Goal: Task Accomplishment & Management: Complete application form

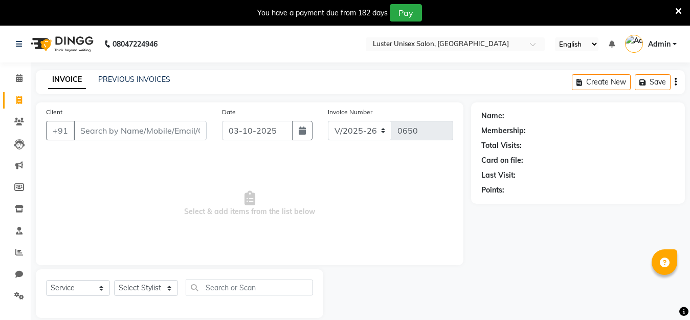
select select "7467"
select select "service"
type input "9975897974"
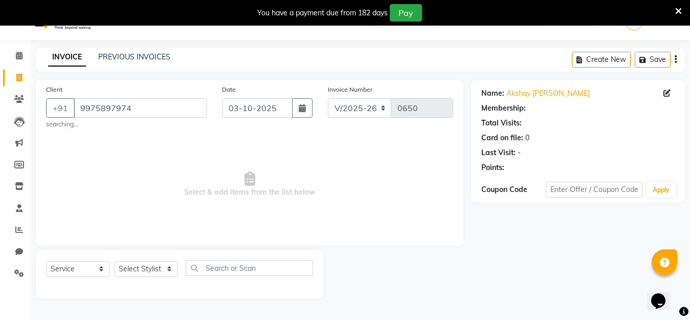
scroll to position [26, 0]
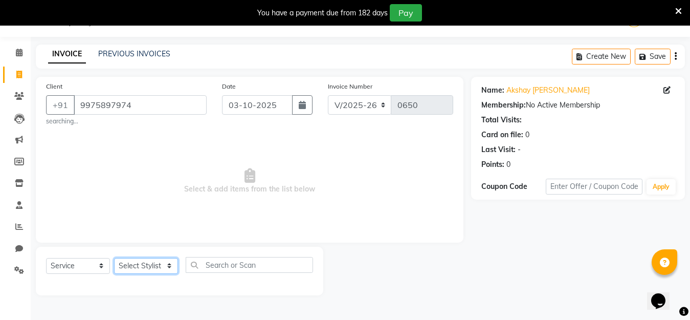
click at [161, 267] on select "Select Stylist [PERSON_NAME] kajal [PERSON_NAME]" at bounding box center [146, 266] width 64 height 16
select select "88336"
click at [114, 258] on select "Select Stylist [PERSON_NAME] kajal [PERSON_NAME]" at bounding box center [146, 266] width 64 height 16
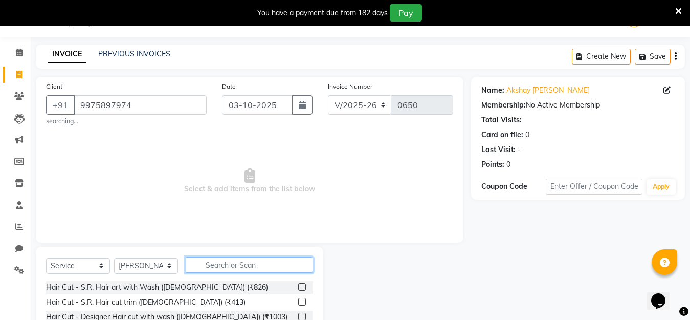
click at [217, 263] on input "text" at bounding box center [249, 265] width 127 height 16
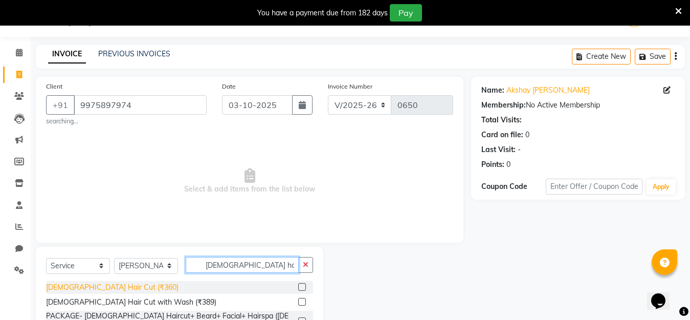
type input "[DEMOGRAPHIC_DATA] hair"
click at [89, 290] on div "[DEMOGRAPHIC_DATA] Hair Cut (₹360)" at bounding box center [112, 287] width 133 height 11
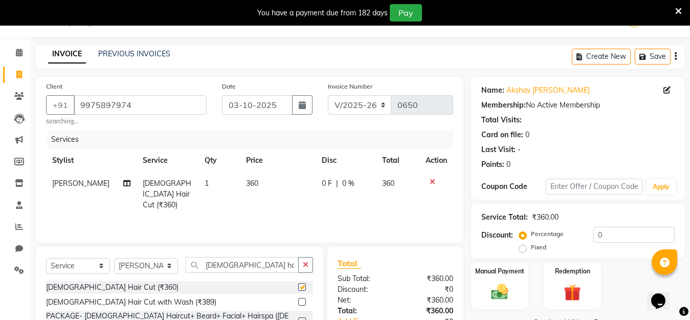
checkbox input "false"
click at [238, 265] on input "[DEMOGRAPHIC_DATA] hair" at bounding box center [242, 265] width 113 height 16
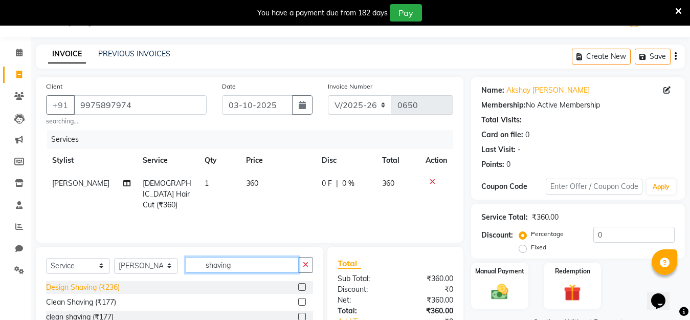
type input "shaving"
click at [69, 285] on div "Design Shaving (₹236)" at bounding box center [83, 287] width 74 height 11
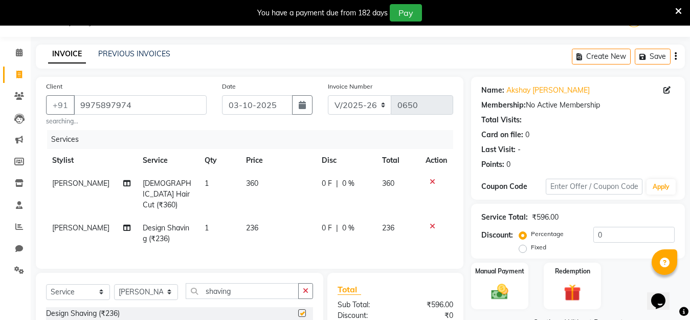
checkbox input "false"
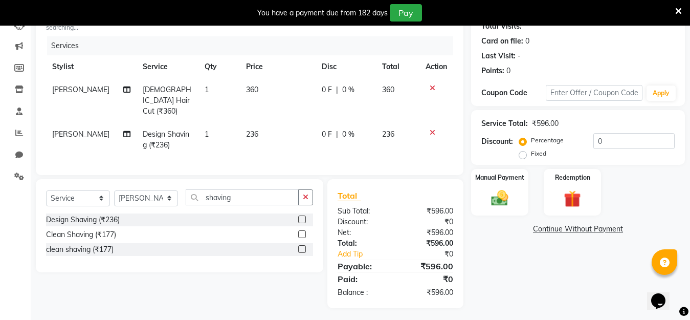
scroll to position [121, 0]
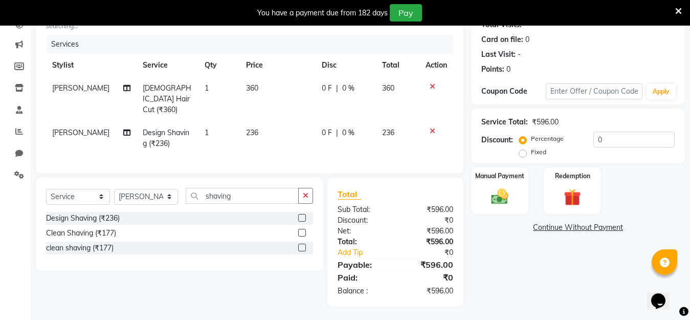
click at [614, 129] on div "Service Total: ₹596.00 Discount: Percentage Fixed 0" at bounding box center [578, 136] width 193 height 47
click at [611, 137] on div "Service Total: ₹596.00 Discount: Percentage Fixed 0" at bounding box center [578, 136] width 193 height 47
click at [610, 137] on input "0" at bounding box center [634, 140] width 81 height 16
click at [610, 138] on input "0" at bounding box center [634, 140] width 81 height 16
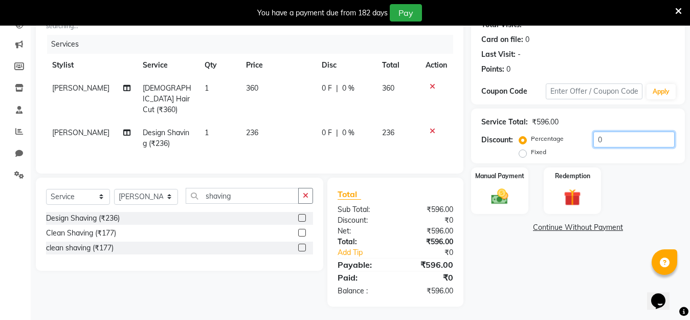
click at [610, 138] on input "0" at bounding box center [634, 140] width 81 height 16
type input "20"
click at [476, 199] on div "Manual Payment" at bounding box center [499, 190] width 59 height 49
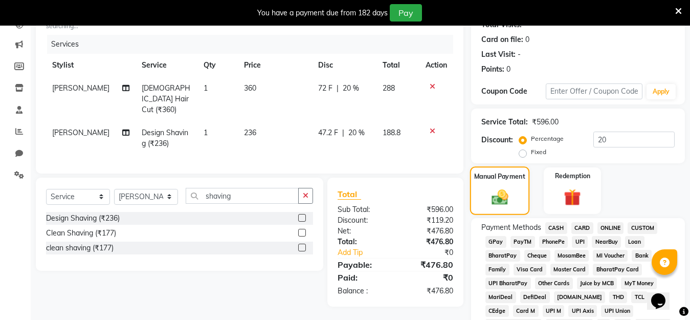
click at [508, 194] on img at bounding box center [499, 196] width 27 height 19
click at [525, 241] on span "PayTM" at bounding box center [523, 242] width 25 height 12
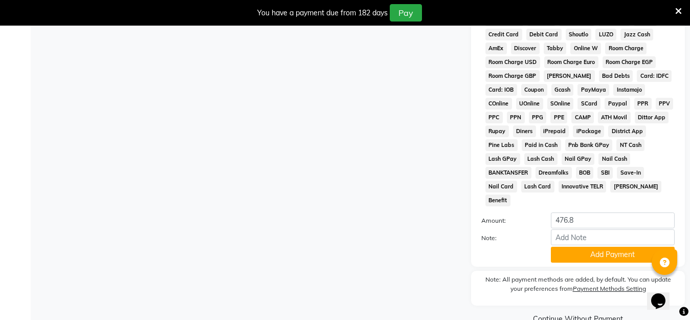
scroll to position [488, 0]
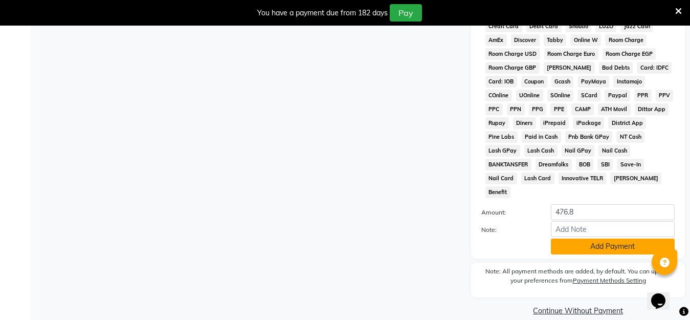
click at [584, 238] on button "Add Payment" at bounding box center [613, 246] width 124 height 16
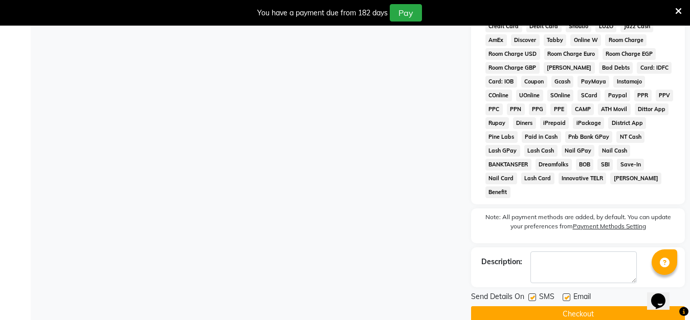
scroll to position [492, 0]
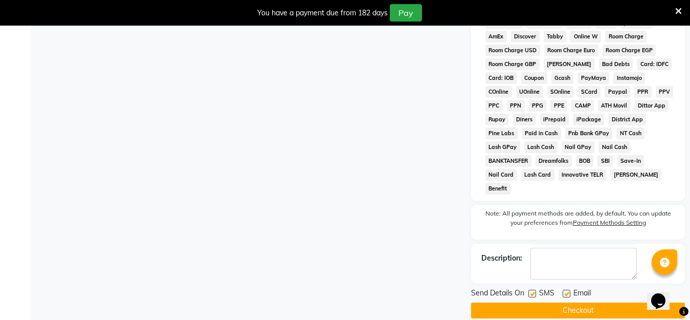
click at [593, 302] on button "Checkout" at bounding box center [578, 310] width 214 height 16
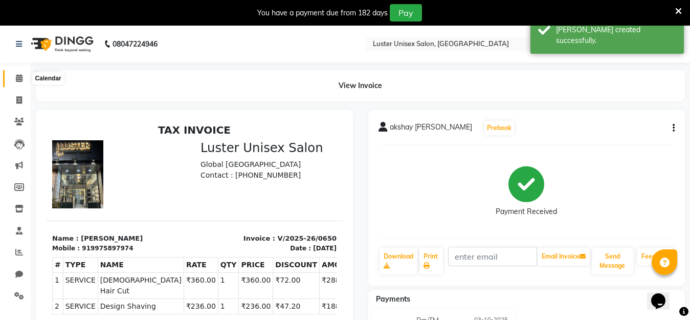
click at [19, 77] on icon at bounding box center [19, 78] width 7 height 8
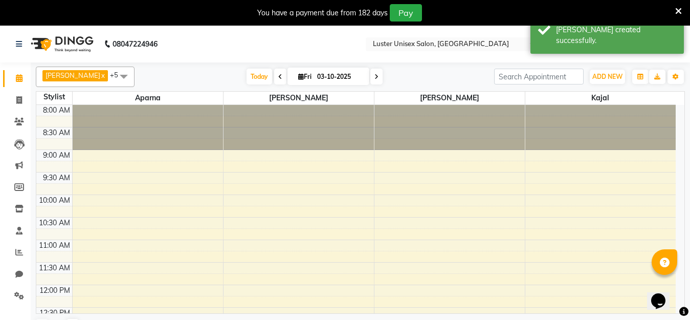
click at [680, 10] on icon at bounding box center [678, 11] width 7 height 9
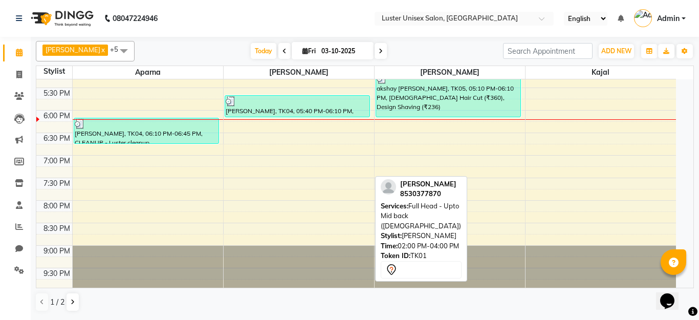
scroll to position [422, 0]
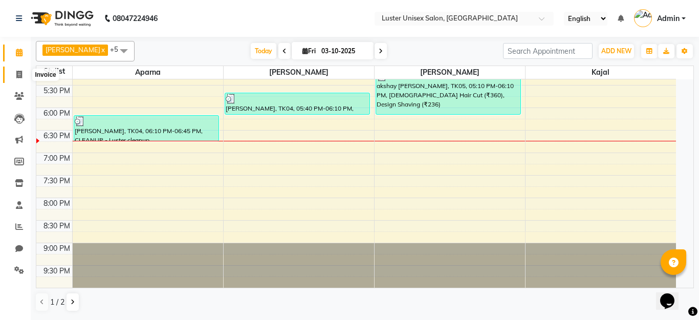
click at [13, 71] on span at bounding box center [19, 75] width 18 height 12
select select "service"
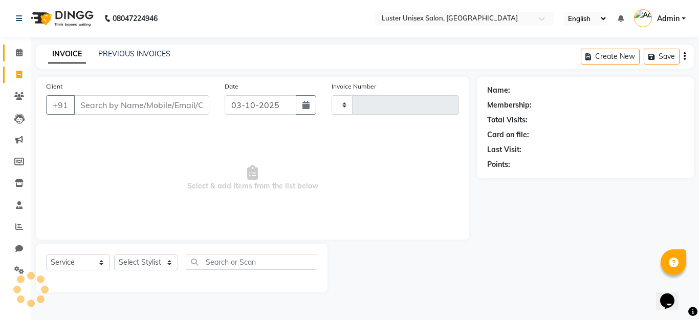
type input "0651"
select select "7467"
click at [124, 102] on input "Client" at bounding box center [142, 104] width 136 height 19
click at [18, 54] on icon at bounding box center [19, 53] width 7 height 8
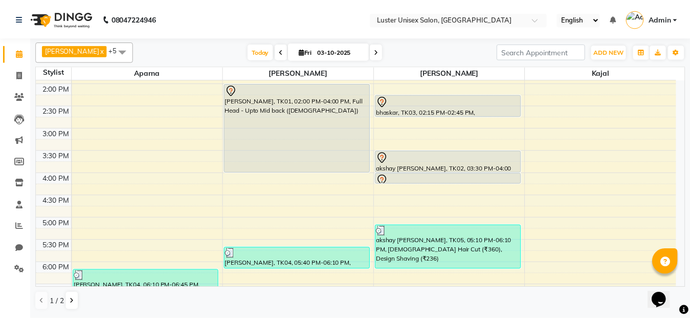
scroll to position [205, 0]
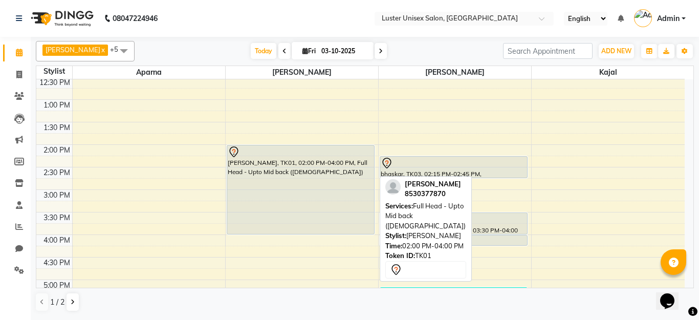
click at [289, 171] on div "[PERSON_NAME], TK01, 02:00 PM-04:00 PM, Full Head - Upto Mid back ([DEMOGRAPHIC…" at bounding box center [300, 189] width 147 height 89
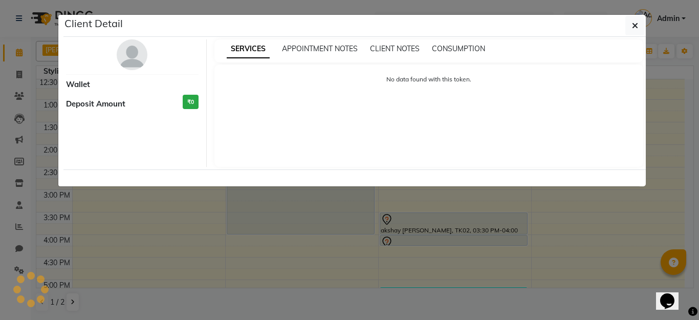
select select "7"
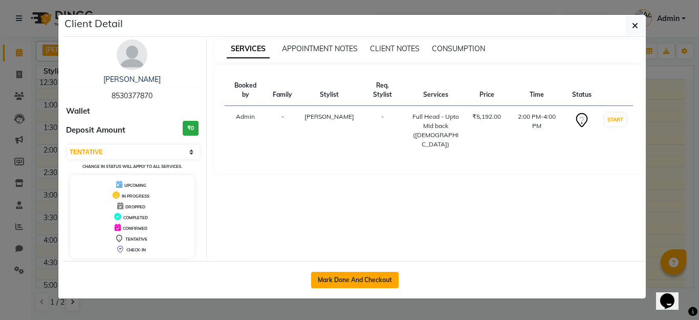
click at [361, 274] on button "Mark Done And Checkout" at bounding box center [355, 280] width 88 height 16
select select "service"
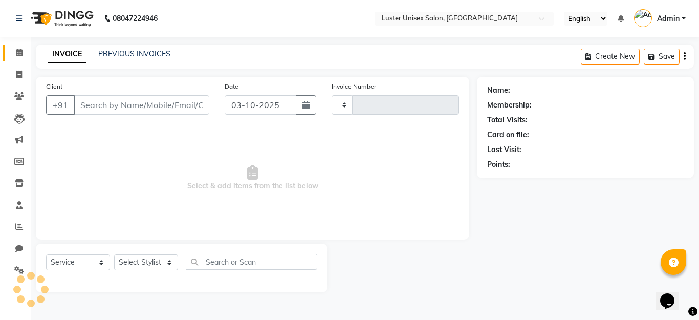
type input "0651"
select select "7467"
type input "8530377870"
select select "68086"
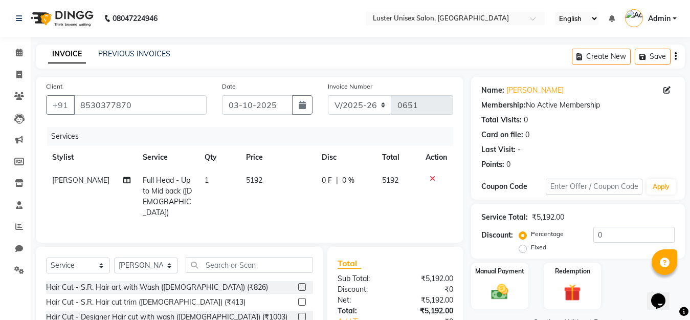
click at [261, 182] on td "5192" at bounding box center [278, 196] width 76 height 55
select select "68086"
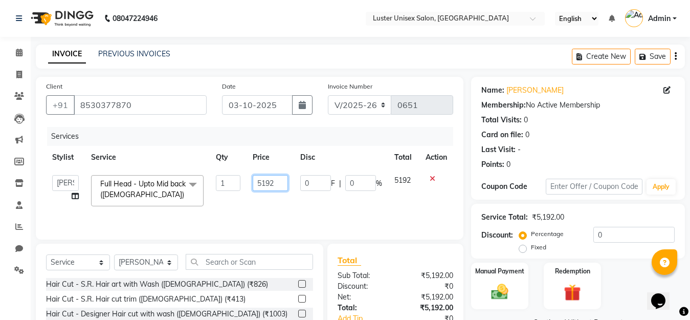
click at [283, 187] on input "5192" at bounding box center [270, 183] width 35 height 16
type input "5"
type input "3000"
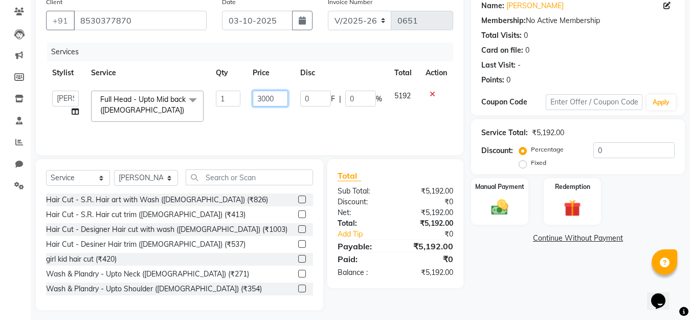
scroll to position [90, 0]
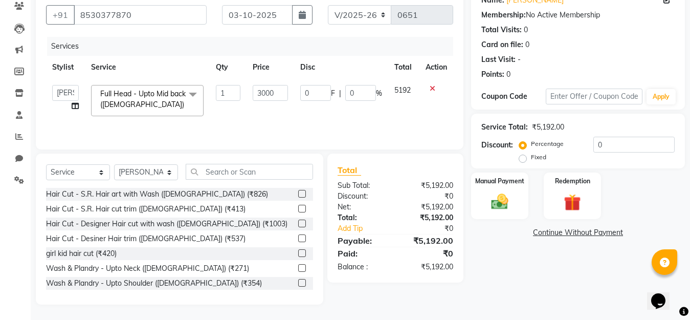
click at [538, 312] on main "INVOICE PREVIOUS INVOICES Create New Save Client [PHONE_NUMBER] Date [DATE] Inv…" at bounding box center [361, 136] width 660 height 365
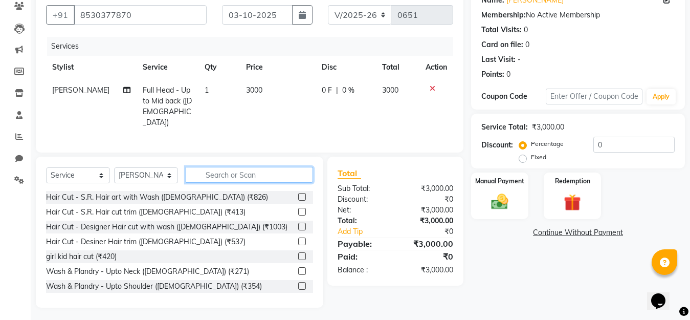
click at [253, 174] on input "text" at bounding box center [249, 175] width 127 height 16
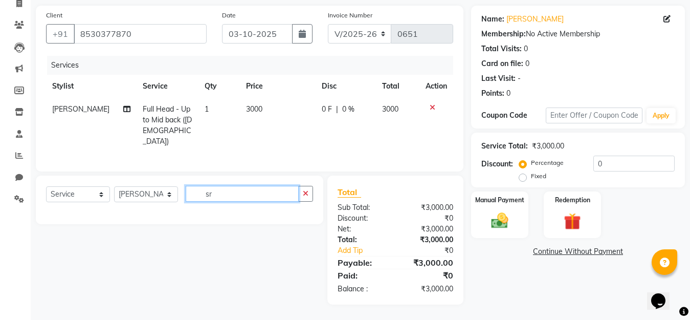
scroll to position [69, 0]
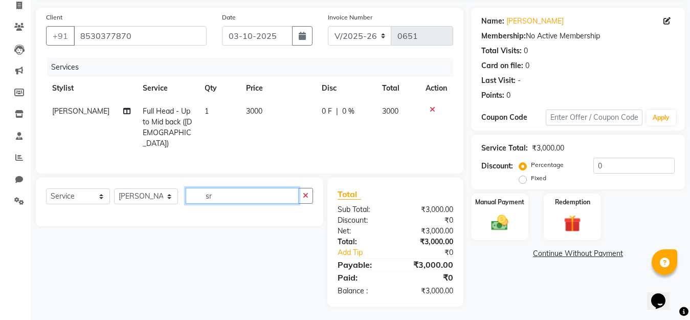
type input "s"
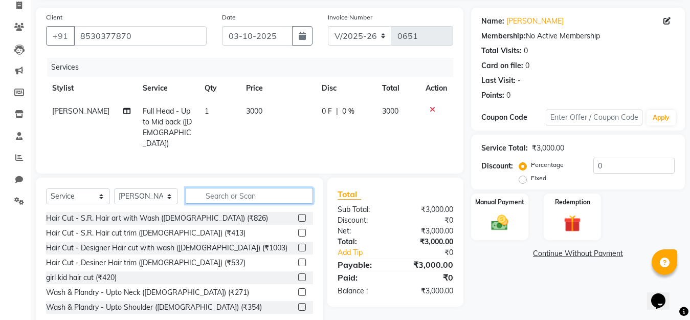
scroll to position [90, 0]
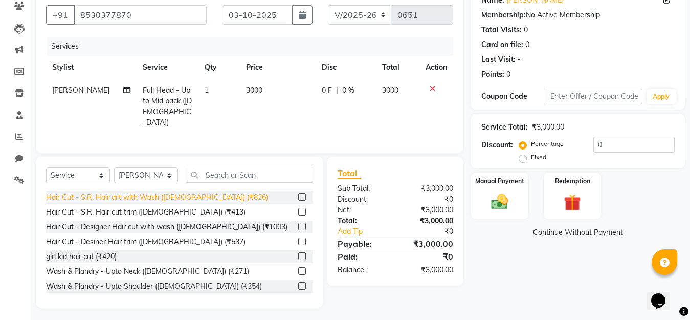
click at [131, 193] on div "Hair Cut - S.R. Hair art with Wash ([DEMOGRAPHIC_DATA]) (₹826)" at bounding box center [157, 197] width 222 height 11
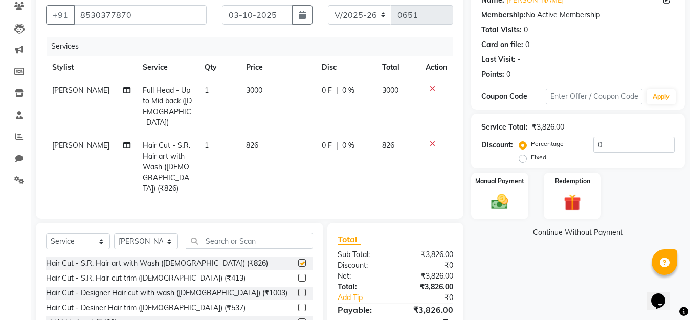
checkbox input "false"
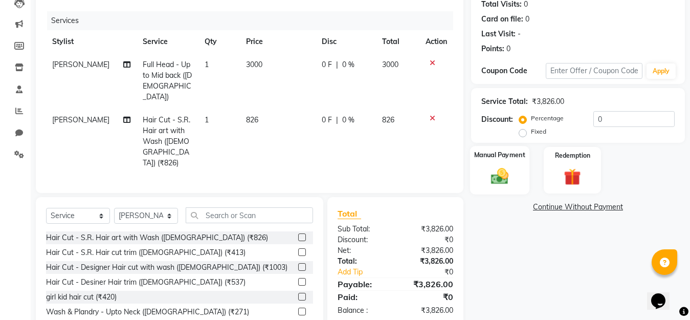
scroll to position [141, 0]
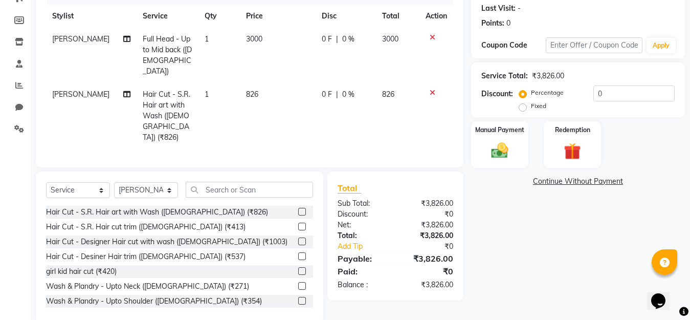
click at [254, 83] on td "826" at bounding box center [278, 116] width 76 height 66
select select "68086"
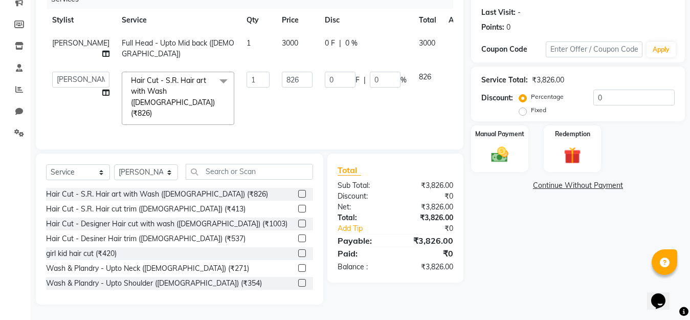
scroll to position [135, 0]
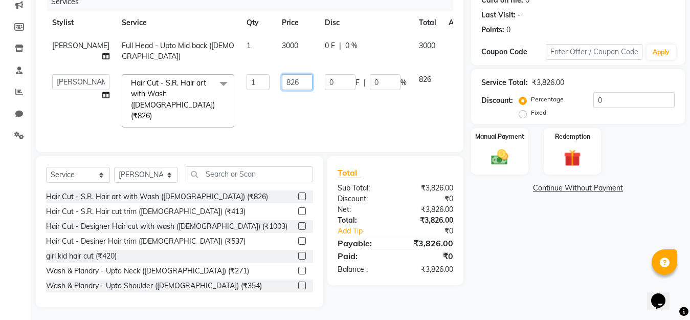
click at [284, 79] on input "826" at bounding box center [297, 82] width 31 height 16
type input "8"
type input "600"
click at [537, 230] on div "Name: [PERSON_NAME] Membership: No Active Membership Total Visits: 0 Card on fi…" at bounding box center [582, 124] width 222 height 365
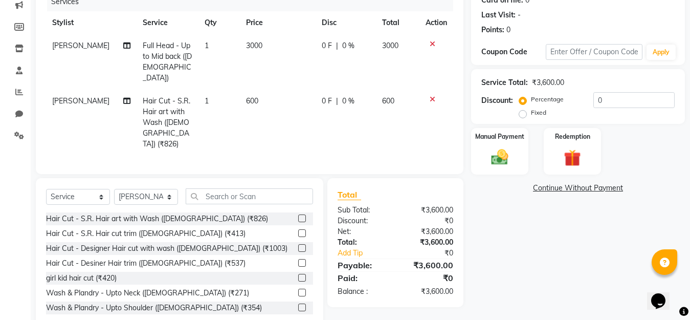
scroll to position [146, 0]
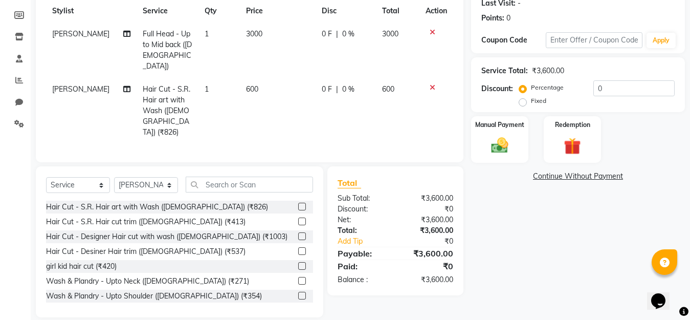
click at [499, 271] on div "Name: [PERSON_NAME] Membership: No Active Membership Total Visits: 0 Card on fi…" at bounding box center [582, 123] width 222 height 387
click at [501, 153] on img at bounding box center [500, 145] width 29 height 20
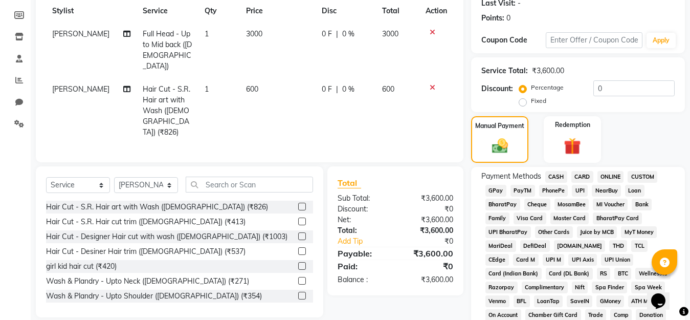
click at [500, 191] on span "GPay" at bounding box center [496, 191] width 21 height 12
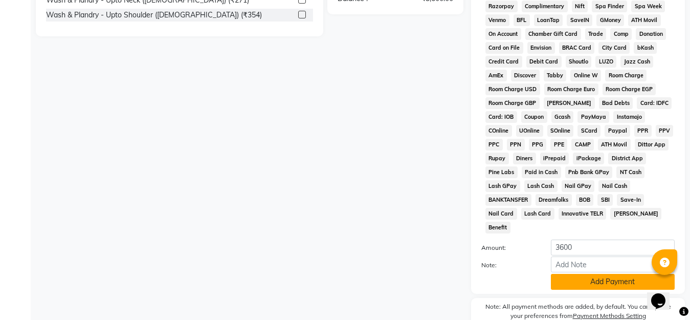
scroll to position [463, 0]
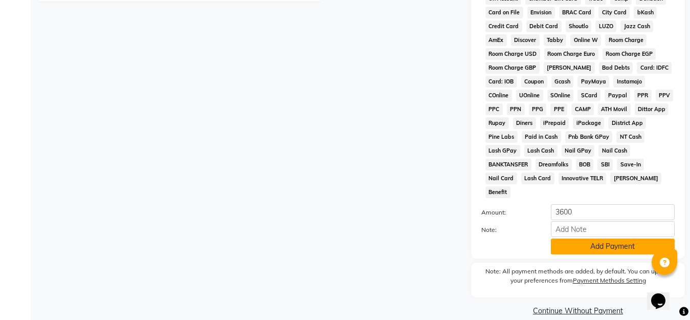
click at [626, 238] on button "Add Payment" at bounding box center [613, 246] width 124 height 16
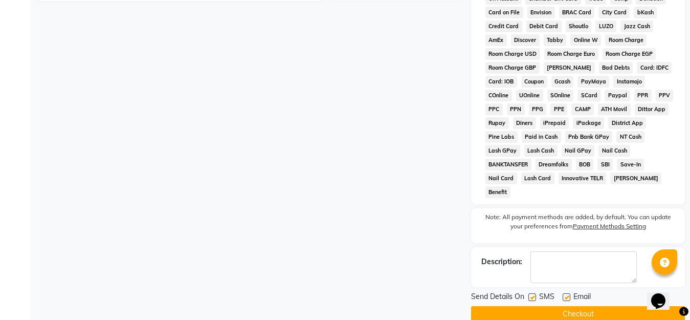
scroll to position [466, 0]
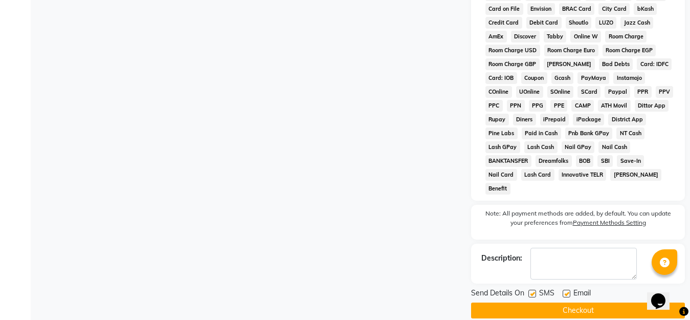
click at [592, 302] on button "Checkout" at bounding box center [578, 310] width 214 height 16
